Goal: Communication & Community: Ask a question

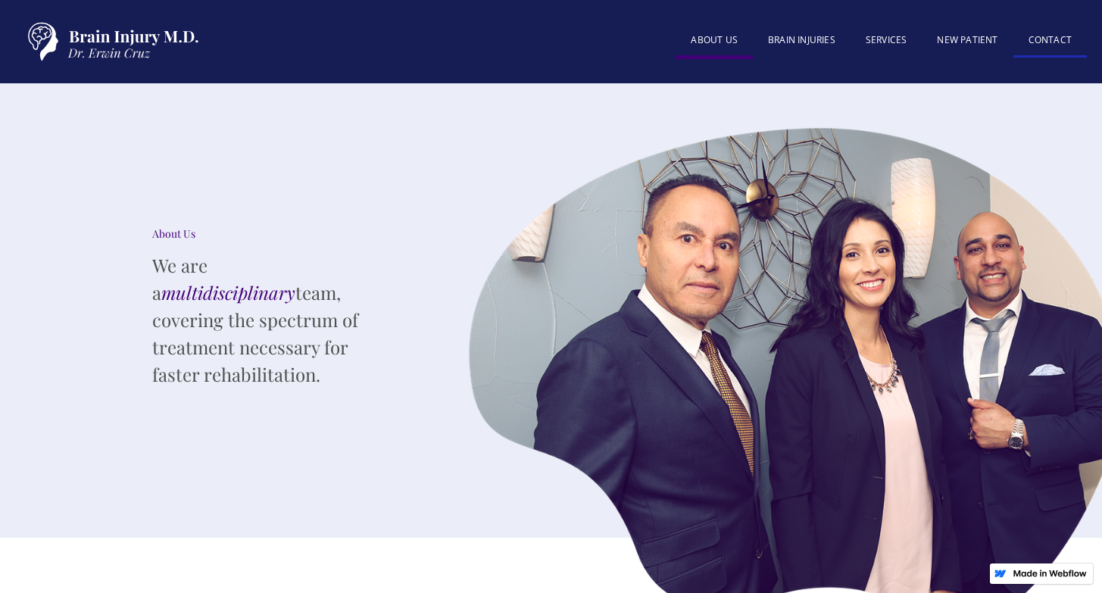
click at [1036, 45] on link "Contact" at bounding box center [1049, 41] width 73 height 33
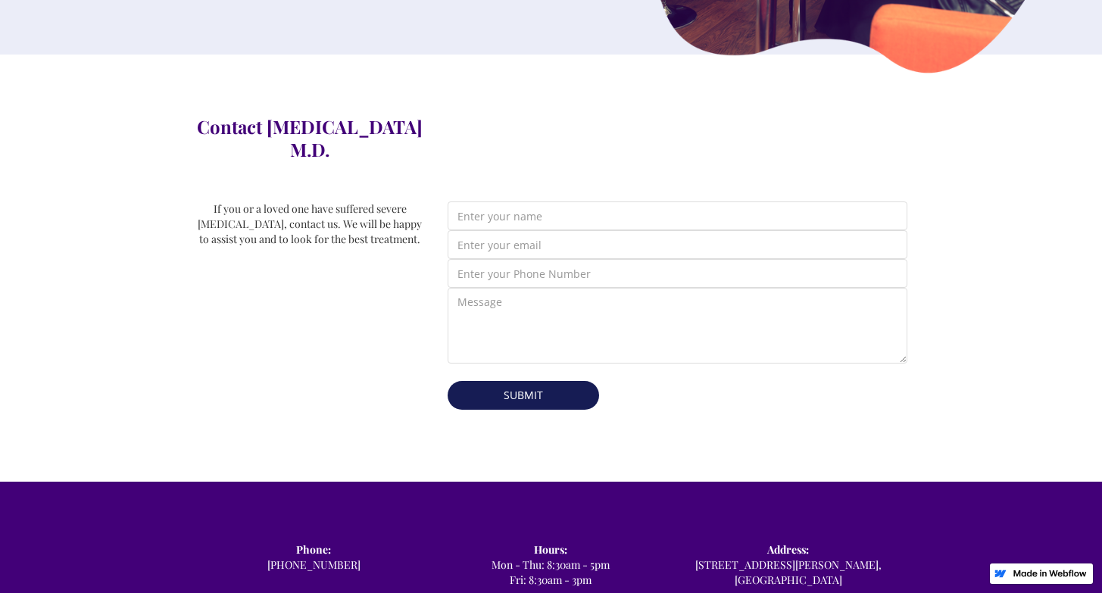
scroll to position [485, 0]
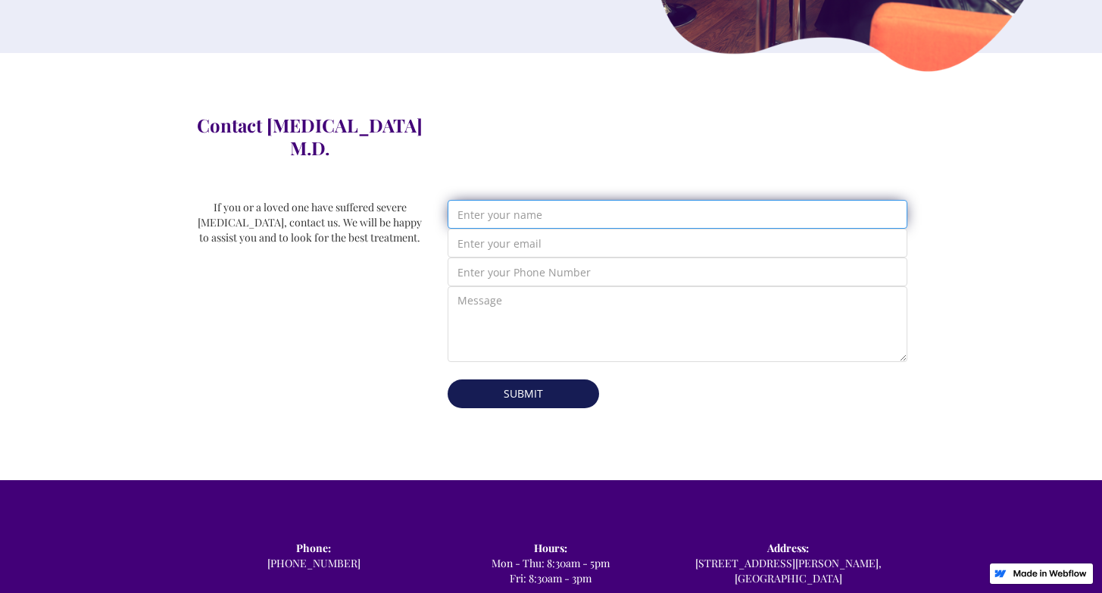
click at [520, 203] on input "Email Form" at bounding box center [677, 214] width 460 height 29
type input "[PERSON_NAME]"
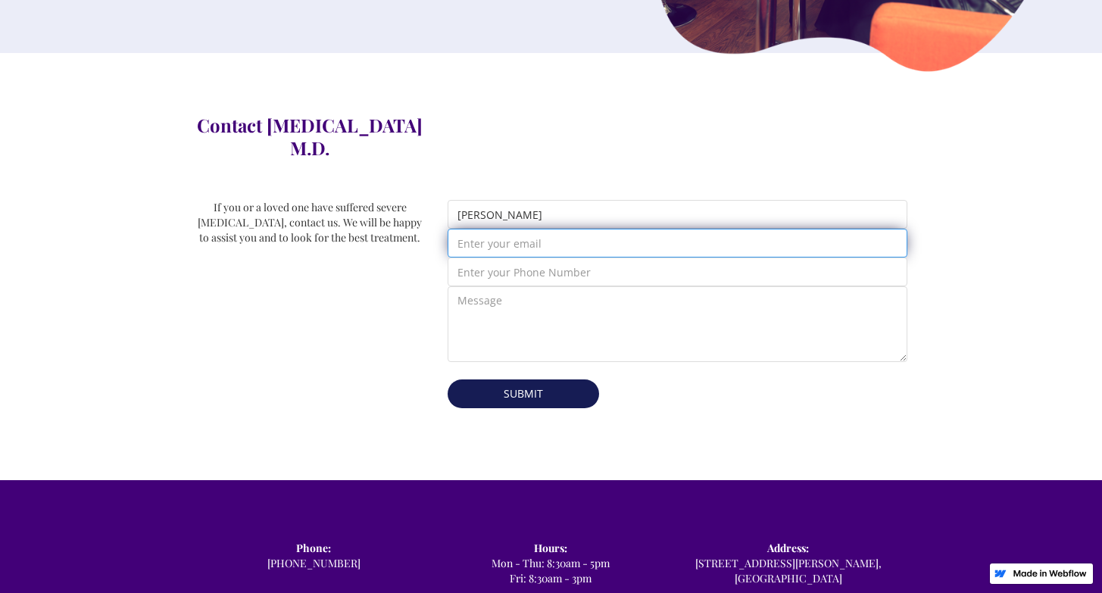
click at [475, 229] on input "Email Form" at bounding box center [677, 243] width 460 height 29
type input "varghese.johann@gmail.com"
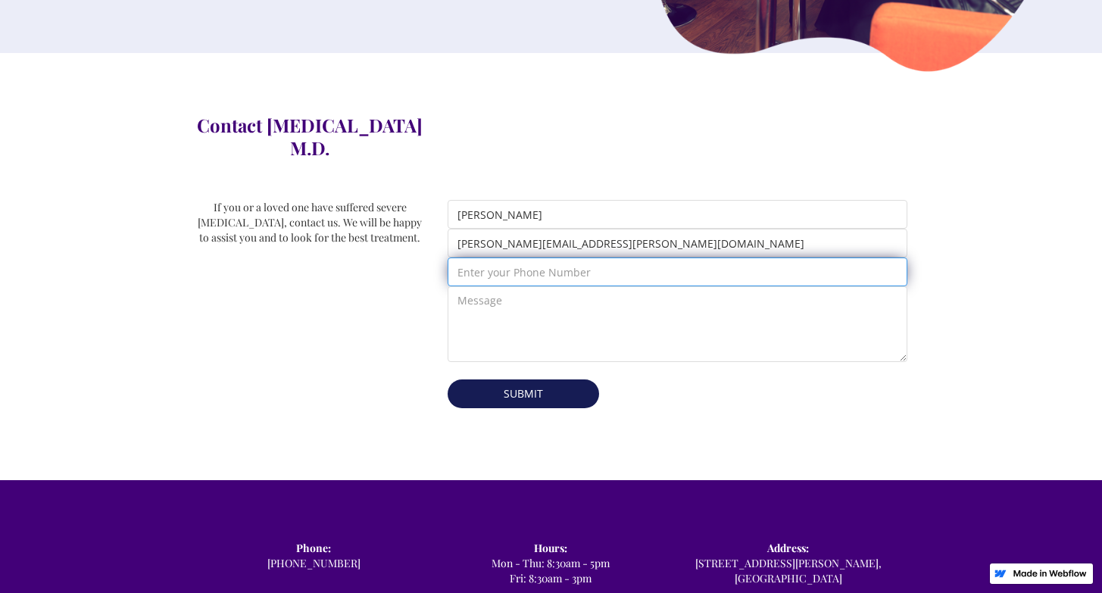
click at [471, 257] on input "Email Form" at bounding box center [677, 271] width 460 height 29
type input "9728029730"
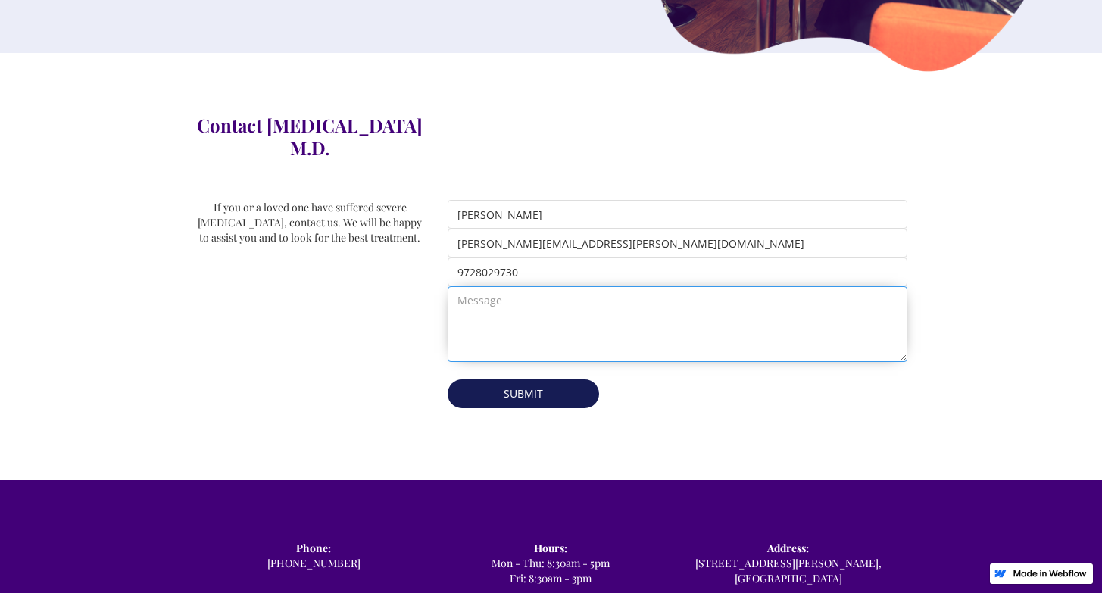
click at [493, 290] on textarea "Email Form" at bounding box center [677, 324] width 460 height 76
paste textarea "Good Afternoon, My name is Johann Varghese. I am writing to express my interest…"
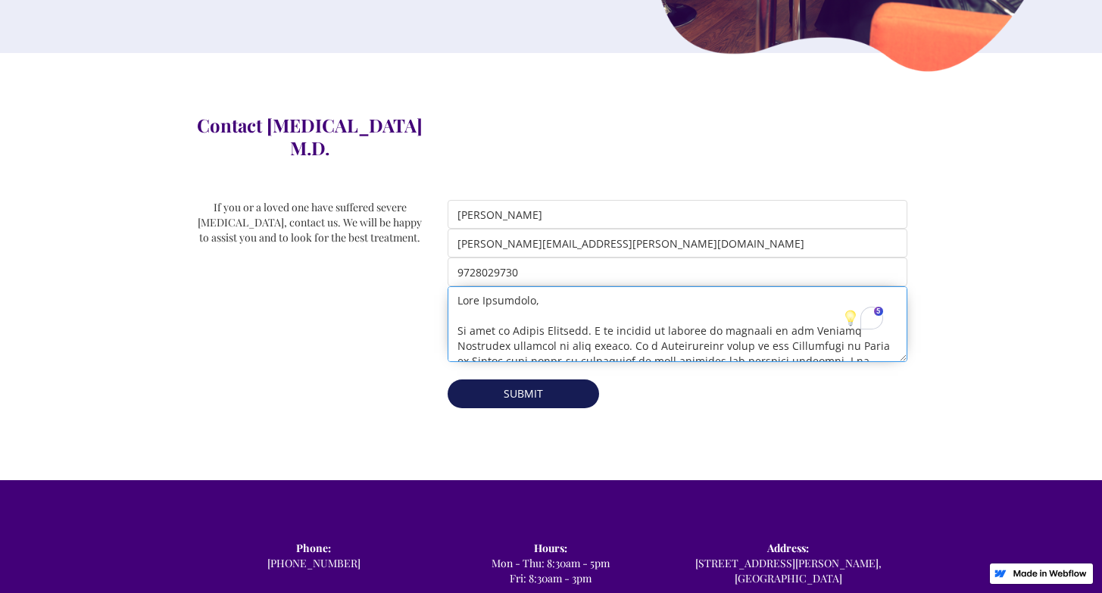
scroll to position [0, 0]
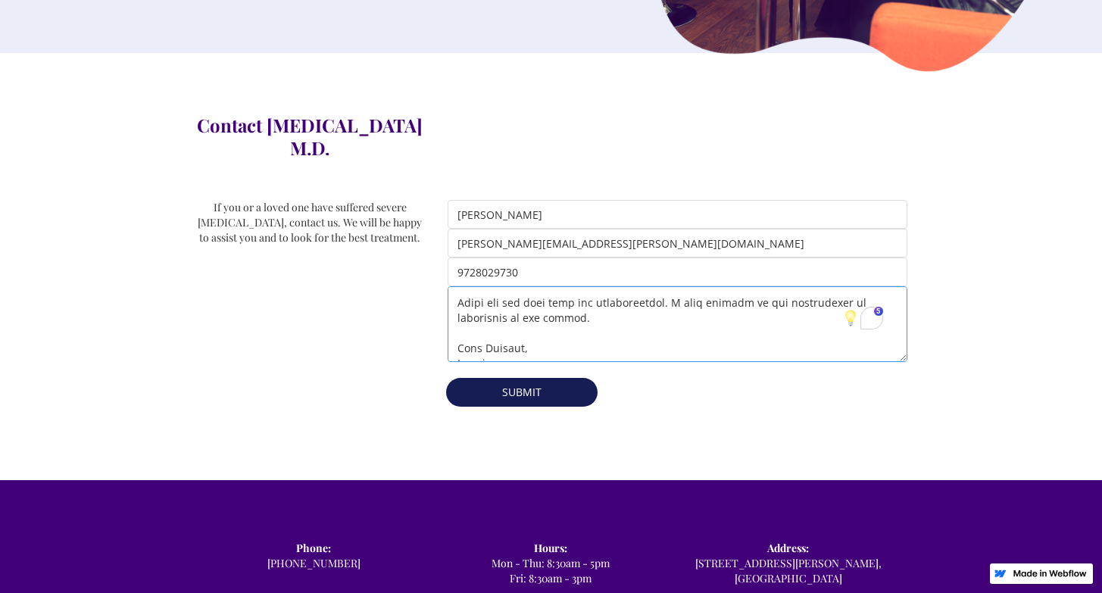
type textarea "Good Afternoon, My name is Johann Varghese. I am writing to express my interest…"
click at [553, 378] on input "Submit" at bounding box center [521, 392] width 151 height 29
type input "Please wait..."
